Goal: Task Accomplishment & Management: Use online tool/utility

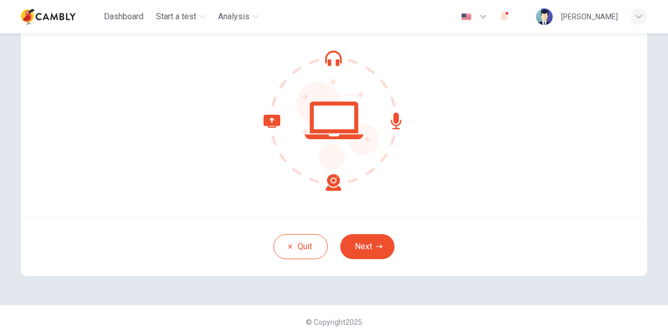
scroll to position [105, 0]
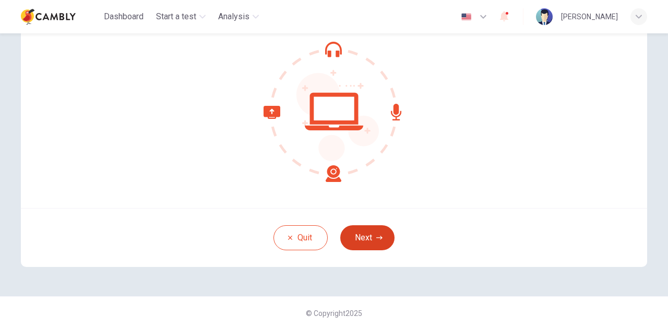
click at [374, 243] on button "Next" at bounding box center [367, 237] width 54 height 25
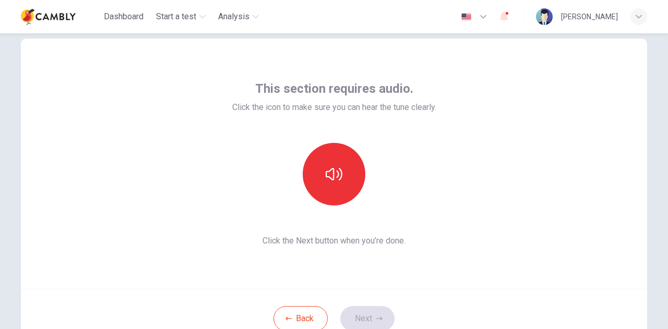
scroll to position [1, 0]
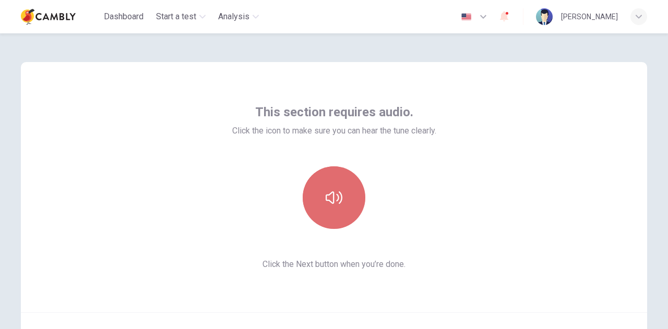
click at [340, 194] on button "button" at bounding box center [334, 197] width 63 height 63
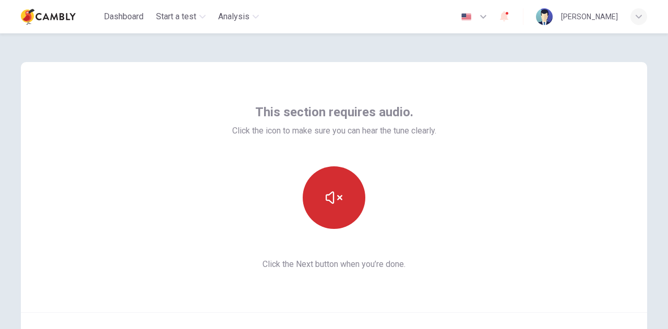
click at [332, 200] on icon "button" at bounding box center [334, 197] width 17 height 17
click at [315, 199] on button "button" at bounding box center [334, 197] width 63 height 63
click at [341, 209] on button "button" at bounding box center [334, 197] width 63 height 63
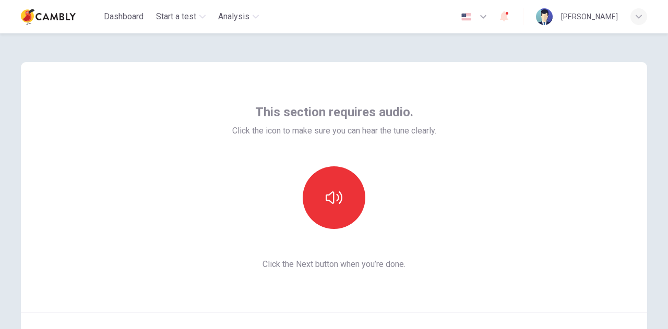
scroll to position [105, 0]
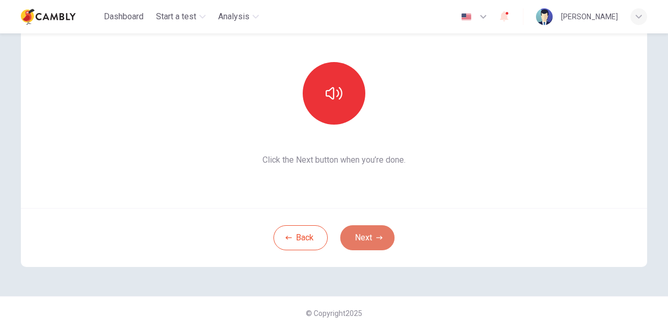
click at [363, 236] on button "Next" at bounding box center [367, 237] width 54 height 25
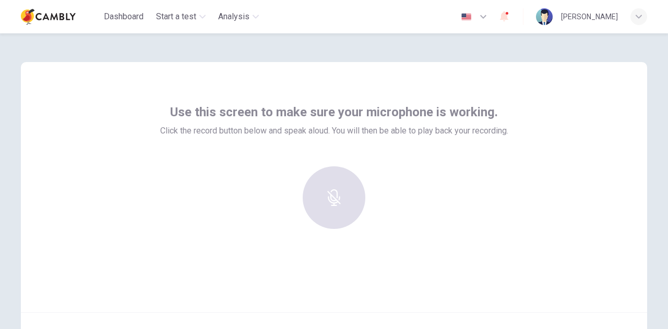
scroll to position [0, 0]
click at [333, 198] on div at bounding box center [334, 198] width 113 height 63
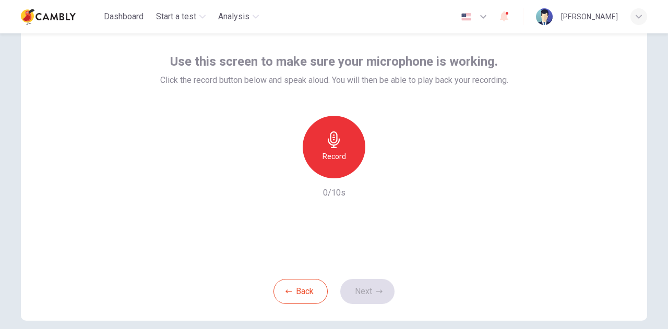
scroll to position [1, 0]
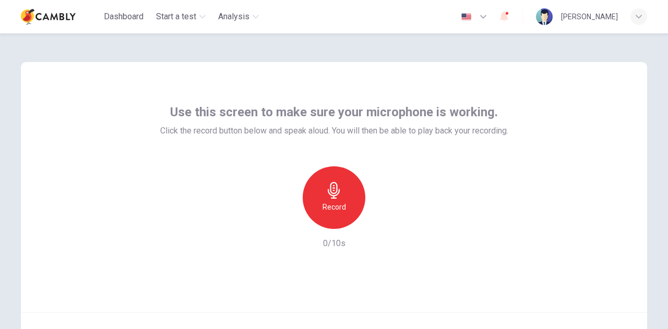
click at [325, 208] on h6 "Record" at bounding box center [333, 207] width 23 height 13
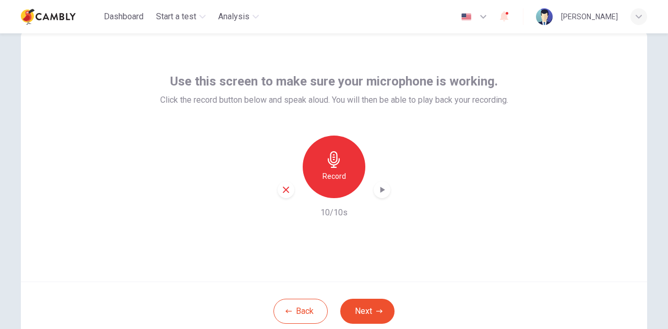
scroll to position [53, 0]
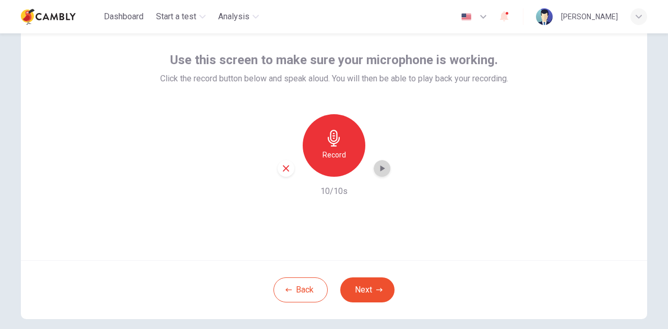
click at [383, 164] on icon "button" at bounding box center [382, 168] width 10 height 10
click at [365, 281] on button "Next" at bounding box center [367, 290] width 54 height 25
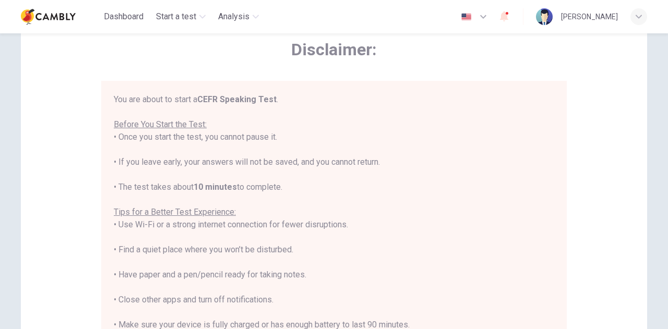
drag, startPoint x: 157, startPoint y: 137, endPoint x: 293, endPoint y: 136, distance: 136.2
click at [293, 136] on div "You are about to start a CEFR Speaking Test . Before You Start the Test: • Once…" at bounding box center [334, 237] width 440 height 288
click at [294, 189] on div "You are about to start a CEFR Speaking Test . Before You Start the Test: • Once…" at bounding box center [334, 237] width 440 height 288
drag, startPoint x: 294, startPoint y: 189, endPoint x: 214, endPoint y: 189, distance: 79.8
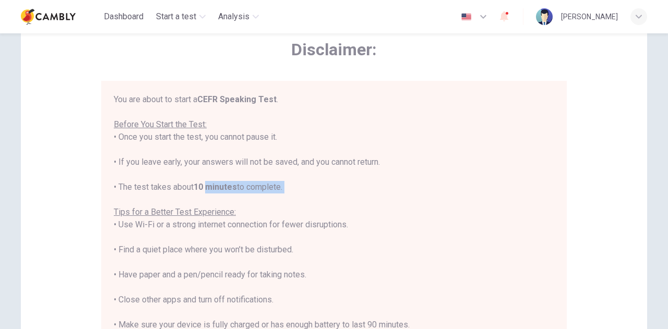
click at [214, 189] on div "You are about to start a CEFR Speaking Test . Before You Start the Test: • Once…" at bounding box center [334, 237] width 440 height 288
click at [214, 189] on b "10 minutes" at bounding box center [215, 187] width 43 height 10
drag, startPoint x: 169, startPoint y: 189, endPoint x: 309, endPoint y: 189, distance: 139.8
click at [309, 189] on div "You are about to start a CEFR Speaking Test . Before You Start the Test: • Once…" at bounding box center [334, 237] width 440 height 288
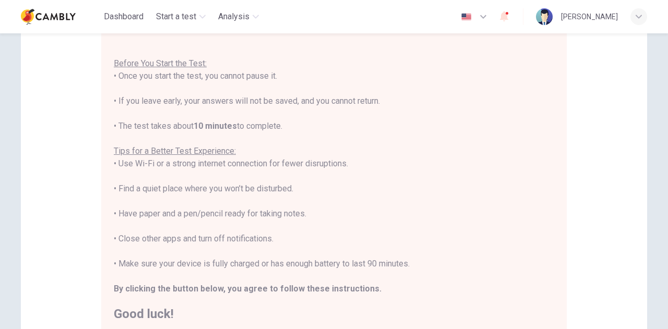
scroll to position [209, 0]
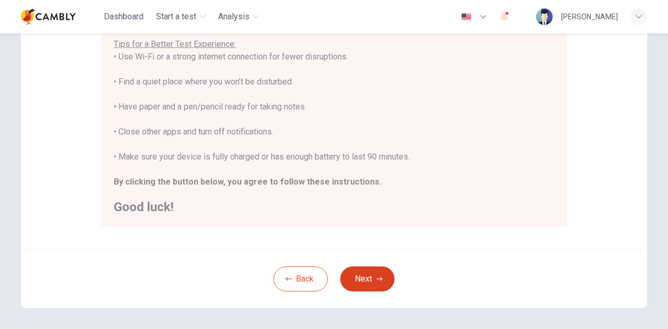
click at [364, 278] on button "Next" at bounding box center [367, 279] width 54 height 25
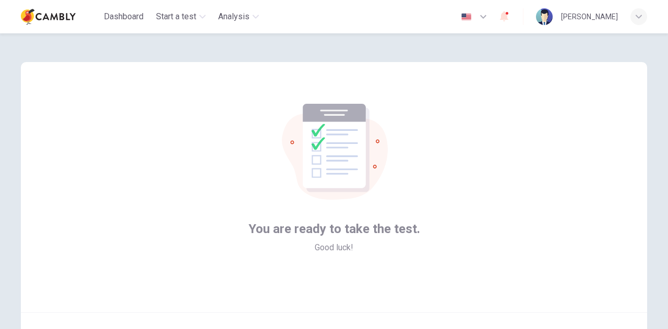
scroll to position [105, 0]
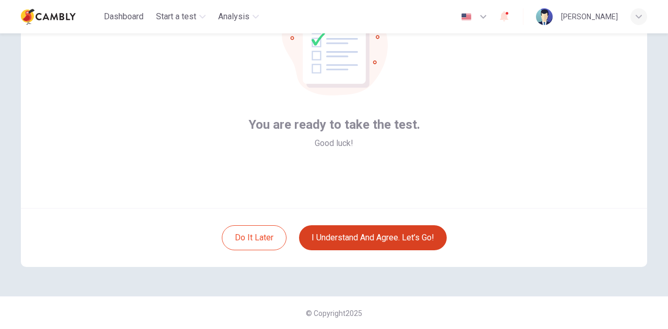
click at [378, 238] on button "I understand and agree. Let’s go!" at bounding box center [373, 237] width 148 height 25
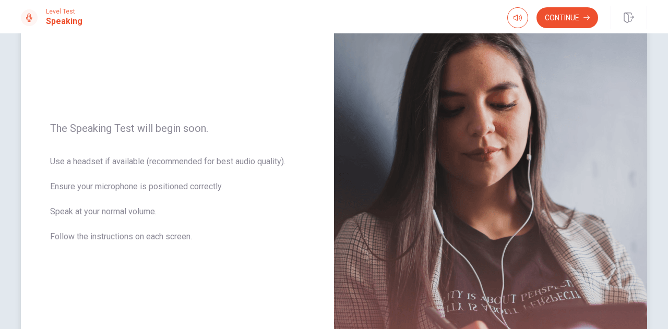
scroll to position [77, 0]
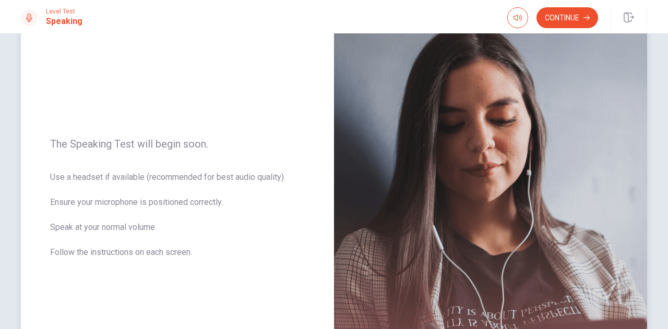
drag, startPoint x: 214, startPoint y: 146, endPoint x: 118, endPoint y: 144, distance: 96.0
click at [118, 144] on span "The Speaking Test will begin soon." at bounding box center [177, 144] width 255 height 13
drag, startPoint x: 118, startPoint y: 144, endPoint x: 250, endPoint y: 139, distance: 132.6
click at [250, 139] on span "The Speaking Test will begin soon." at bounding box center [177, 144] width 255 height 13
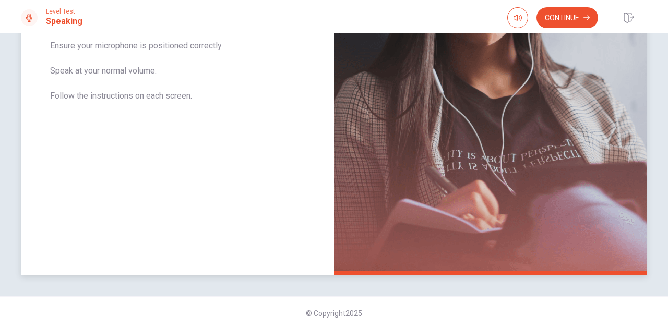
scroll to position [25, 0]
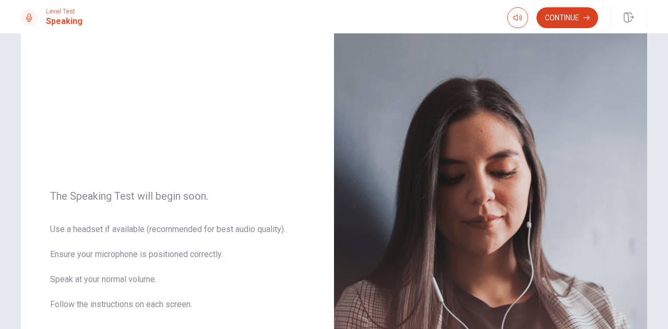
click at [571, 13] on button "Continue" at bounding box center [567, 17] width 62 height 21
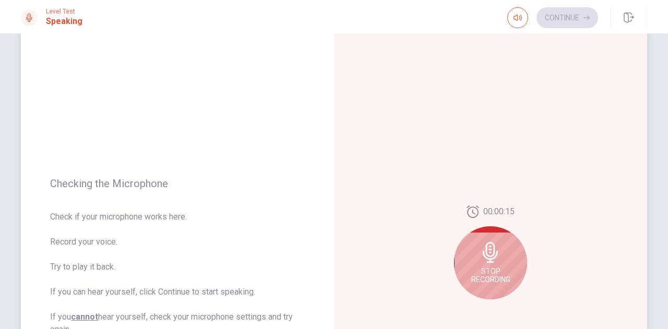
scroll to position [129, 0]
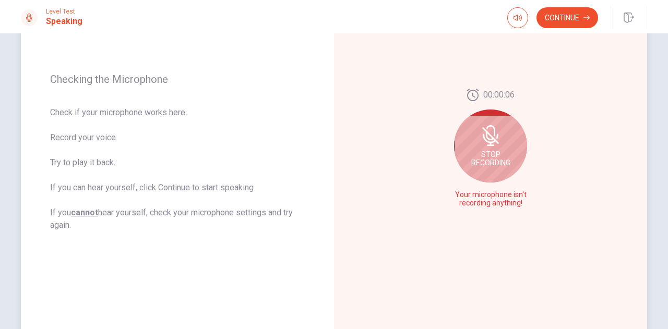
click at [487, 146] on icon at bounding box center [490, 146] width 7 height 2
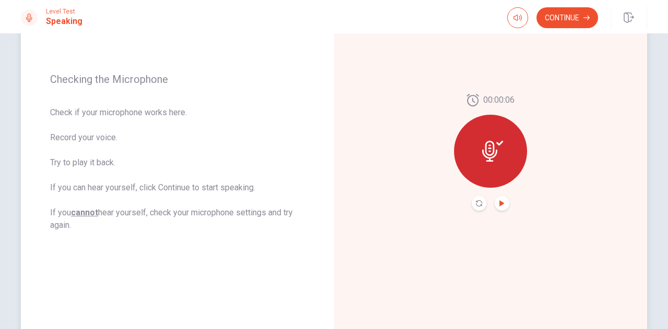
click at [500, 203] on icon "Play Audio" at bounding box center [501, 203] width 5 height 6
click at [491, 153] on icon at bounding box center [492, 151] width 21 height 21
click at [476, 200] on icon "Record Again" at bounding box center [479, 203] width 6 height 6
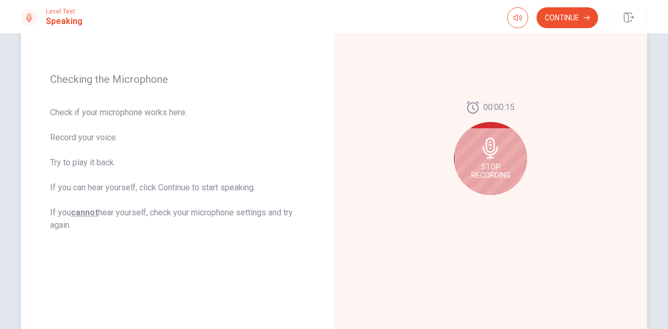
click at [497, 166] on span "Stop Recording" at bounding box center [490, 171] width 39 height 17
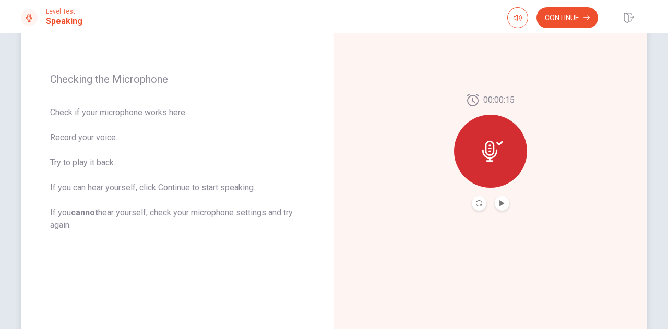
click at [499, 161] on div at bounding box center [490, 151] width 73 height 73
click at [476, 204] on icon "Record Again" at bounding box center [479, 203] width 6 height 6
click at [502, 203] on button "Play Audio" at bounding box center [502, 203] width 15 height 15
click at [168, 213] on span "Check if your microphone works here. Record your voice. Try to play it back. If…" at bounding box center [177, 168] width 255 height 125
drag, startPoint x: 168, startPoint y: 213, endPoint x: 242, endPoint y: 212, distance: 74.1
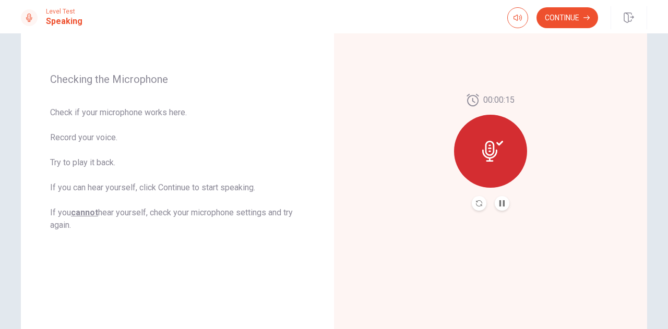
click at [239, 212] on span "Check if your microphone works here. Record your voice. Try to play it back. If…" at bounding box center [177, 168] width 255 height 125
drag, startPoint x: 242, startPoint y: 212, endPoint x: 248, endPoint y: 223, distance: 12.6
click at [248, 223] on span "Check if your microphone works here. Record your voice. Try to play it back. If…" at bounding box center [177, 168] width 255 height 125
click at [257, 213] on span "Check if your microphone works here. Record your voice. Try to play it back. If…" at bounding box center [177, 168] width 255 height 125
drag, startPoint x: 257, startPoint y: 213, endPoint x: 182, endPoint y: 214, distance: 75.7
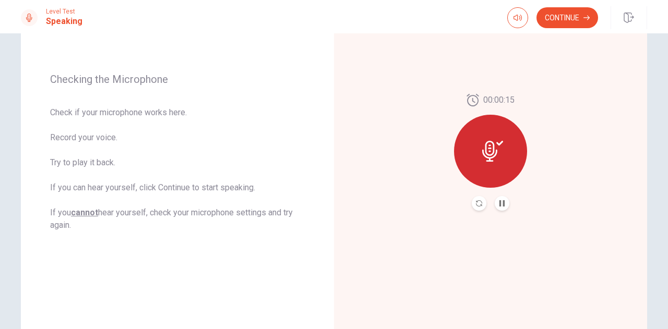
click at [182, 214] on span "Check if your microphone works here. Record your voice. Try to play it back. If…" at bounding box center [177, 168] width 255 height 125
drag, startPoint x: 198, startPoint y: 214, endPoint x: 262, endPoint y: 215, distance: 64.2
click at [262, 215] on span "Check if your microphone works here. Record your voice. Try to play it back. If…" at bounding box center [177, 168] width 255 height 125
click at [560, 19] on button "Continue" at bounding box center [567, 17] width 62 height 21
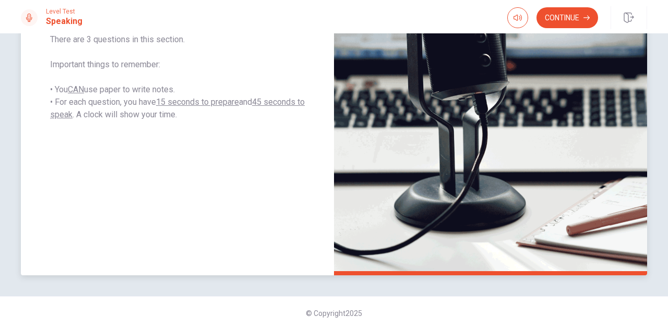
scroll to position [25, 0]
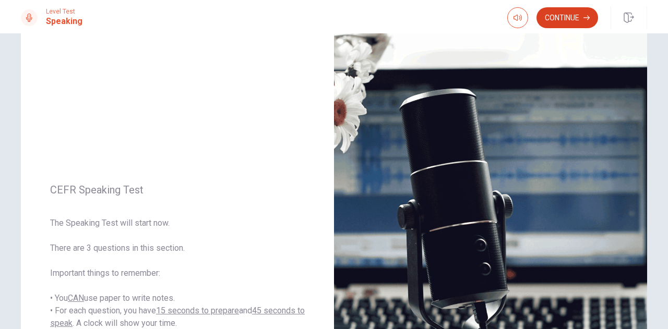
click at [557, 22] on button "Continue" at bounding box center [567, 17] width 62 height 21
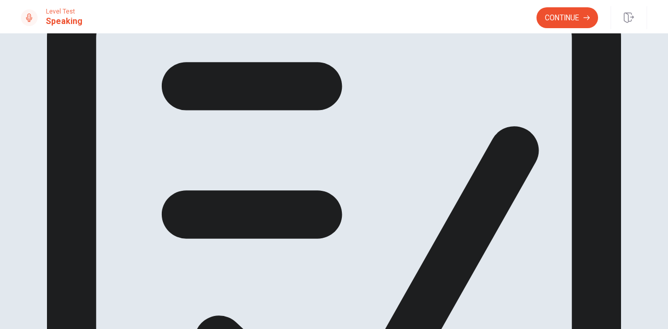
scroll to position [50, 0]
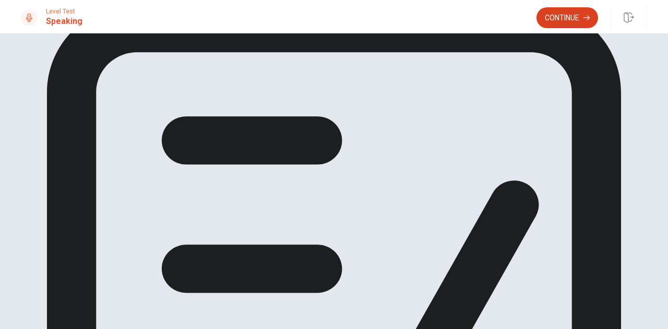
click at [559, 17] on button "Continue" at bounding box center [567, 17] width 62 height 21
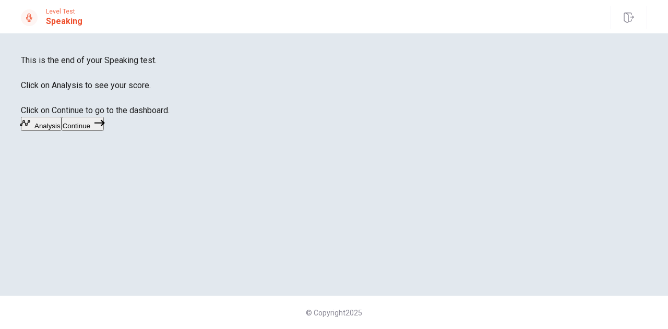
click at [104, 131] on button "Continue" at bounding box center [83, 124] width 42 height 14
